Goal: Task Accomplishment & Management: Manage account settings

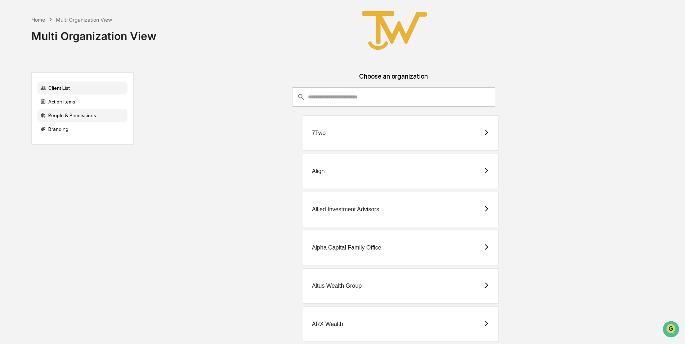
click at [66, 115] on div "People & Permissions" at bounding box center [82, 115] width 90 height 13
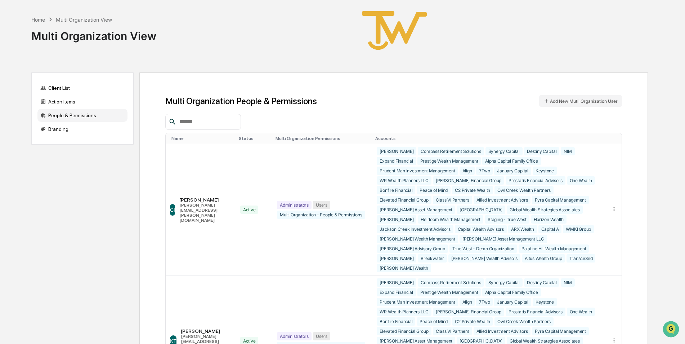
click at [229, 122] on input "text" at bounding box center [207, 121] width 61 height 9
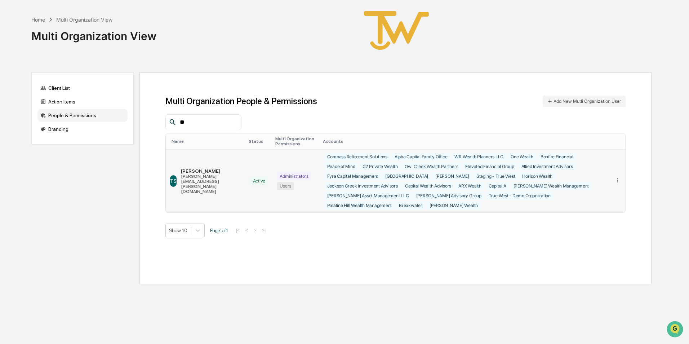
type input "**"
click at [617, 177] on icon at bounding box center [617, 180] width 7 height 7
click at [605, 187] on div "Edit Accounts" at bounding box center [590, 190] width 50 height 7
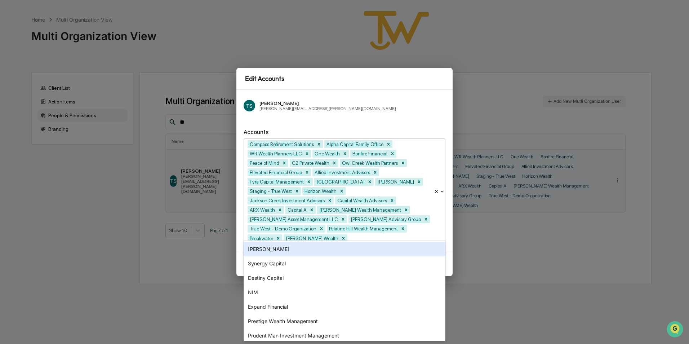
click at [418, 234] on div at bounding box center [389, 238] width 81 height 8
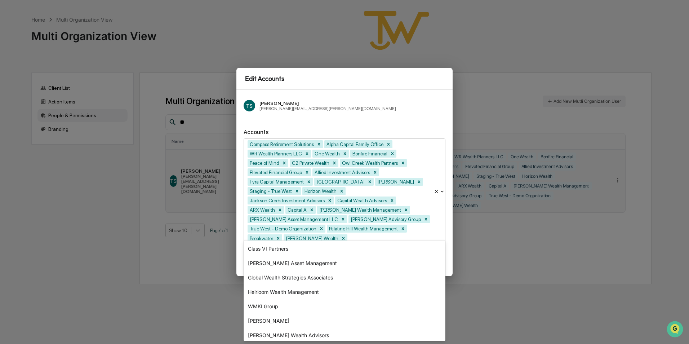
scroll to position [219, 0]
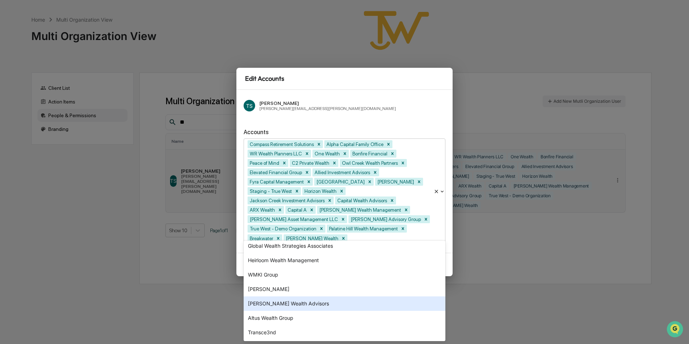
click at [307, 302] on div "[PERSON_NAME] Wealth Advisors" at bounding box center [345, 303] width 202 height 14
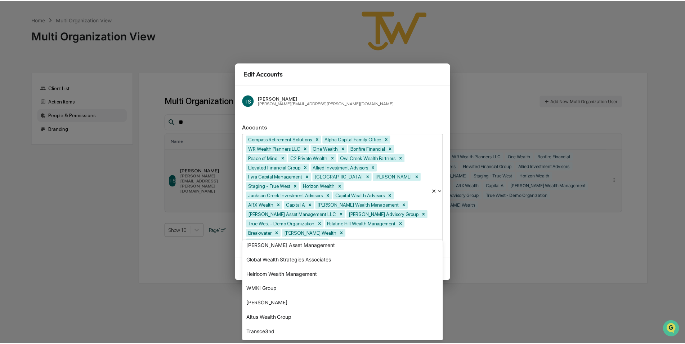
scroll to position [205, 0]
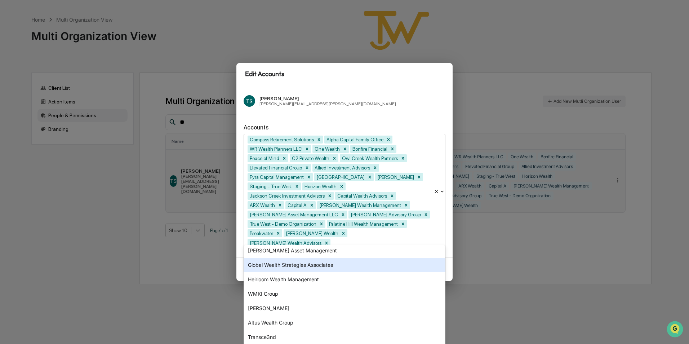
click at [408, 106] on div "TS [PERSON_NAME] [PERSON_NAME][EMAIL_ADDRESS][PERSON_NAME][DOMAIN_NAME]" at bounding box center [345, 100] width 202 height 17
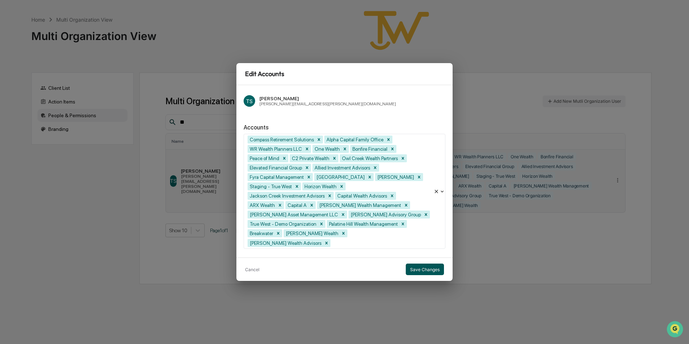
click at [422, 263] on button "Save Changes" at bounding box center [425, 269] width 38 height 12
